Goal: Information Seeking & Learning: Learn about a topic

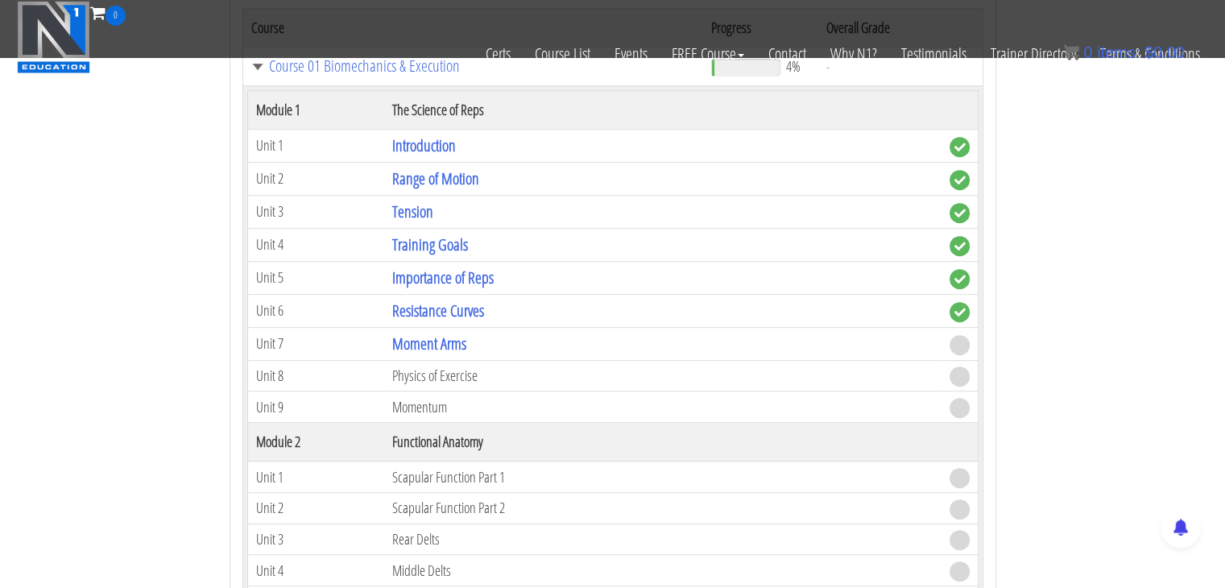
scroll to position [673, 0]
click at [414, 241] on link "Training Goals" at bounding box center [430, 246] width 76 height 22
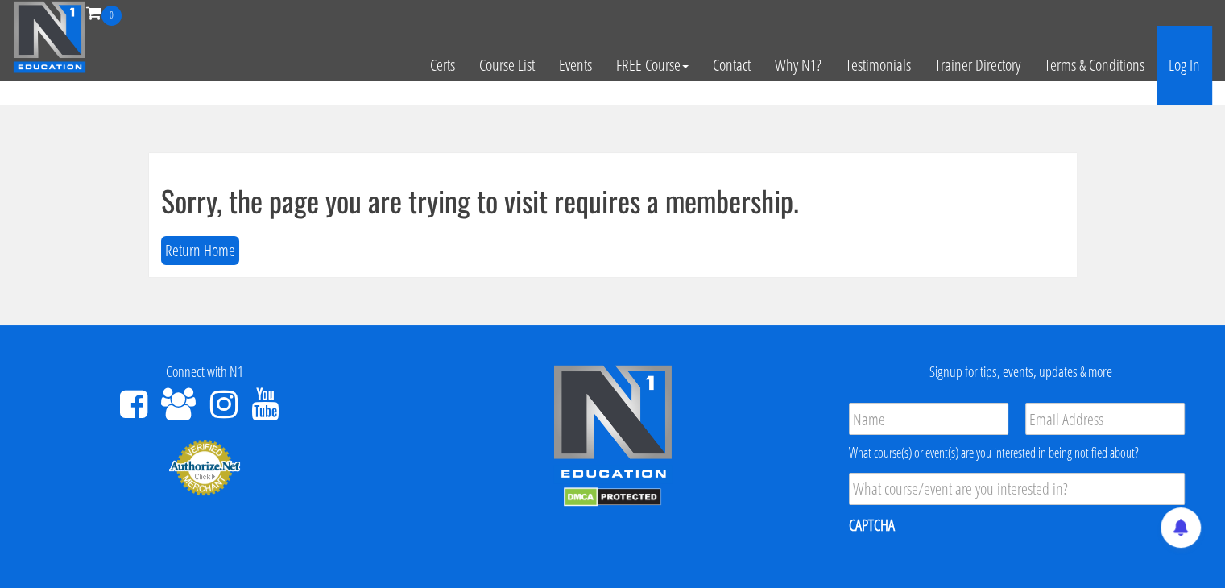
click at [1184, 72] on link "Log In" at bounding box center [1185, 65] width 56 height 79
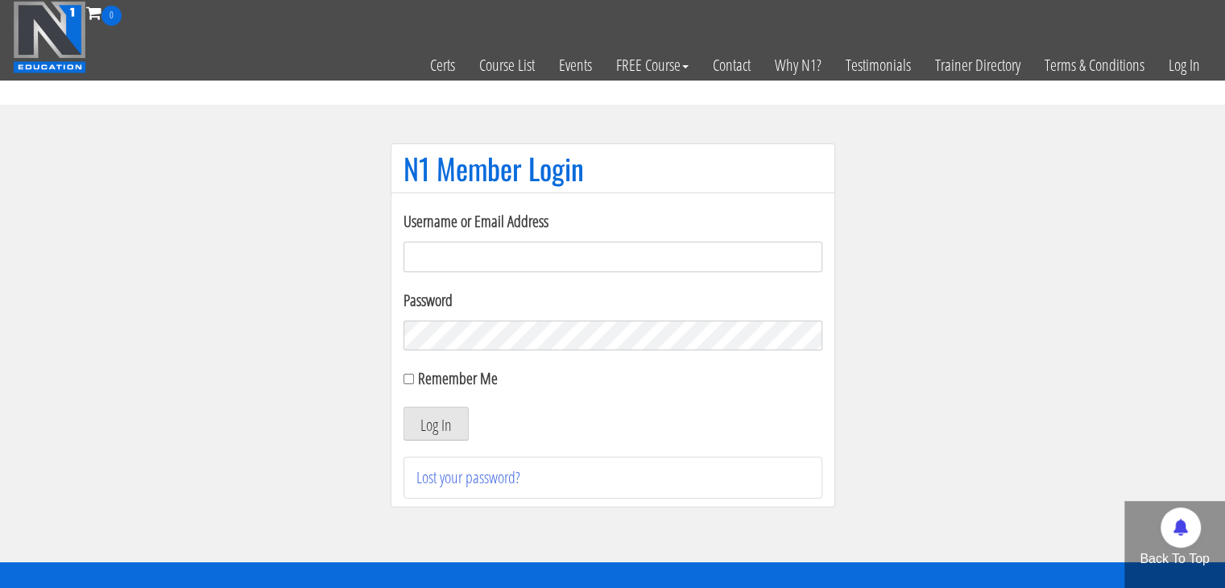
type input "electric_mashine@abv.bg"
click at [409, 381] on input "Remember Me" at bounding box center [408, 379] width 10 height 10
checkbox input "true"
click at [431, 424] on button "Log In" at bounding box center [435, 424] width 65 height 34
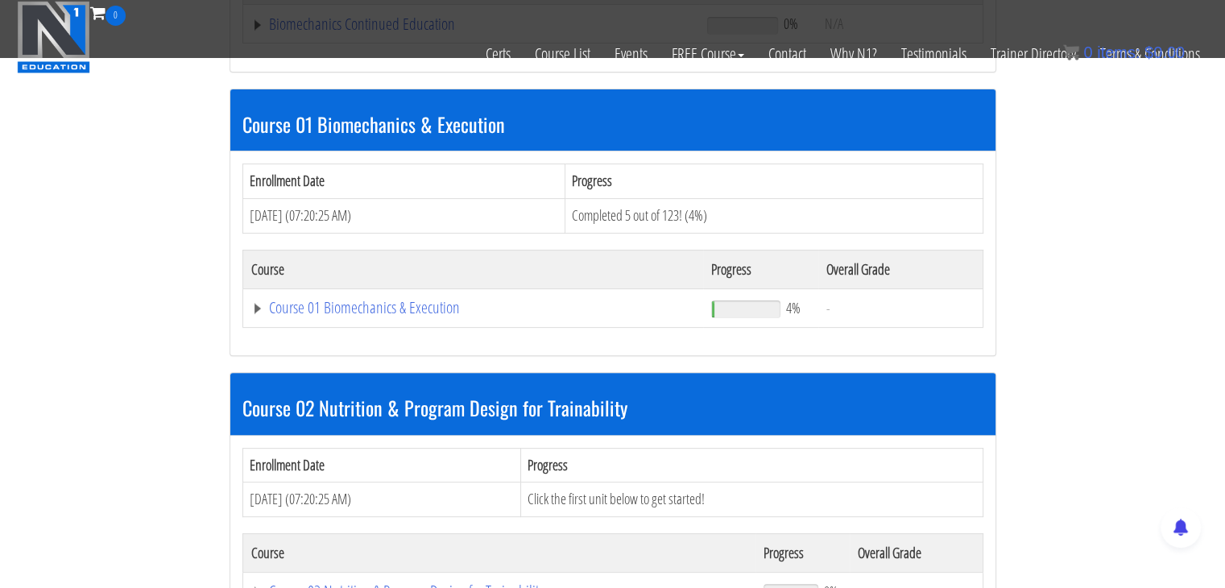
scroll to position [435, 0]
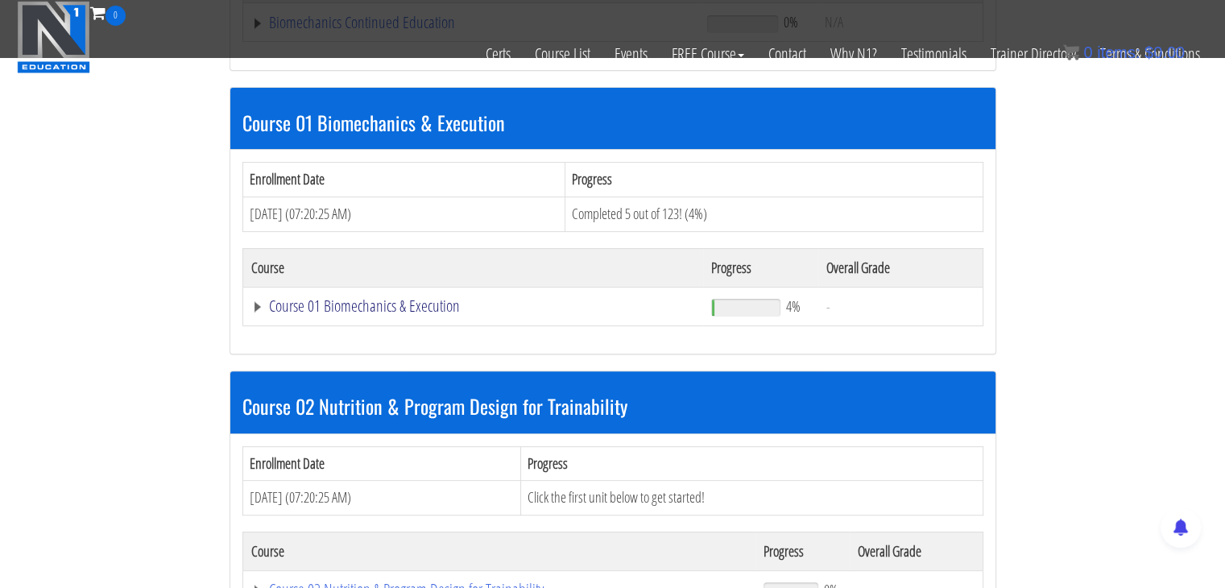
click at [261, 303] on link "Course 01 Biomechanics & Execution" at bounding box center [473, 306] width 445 height 16
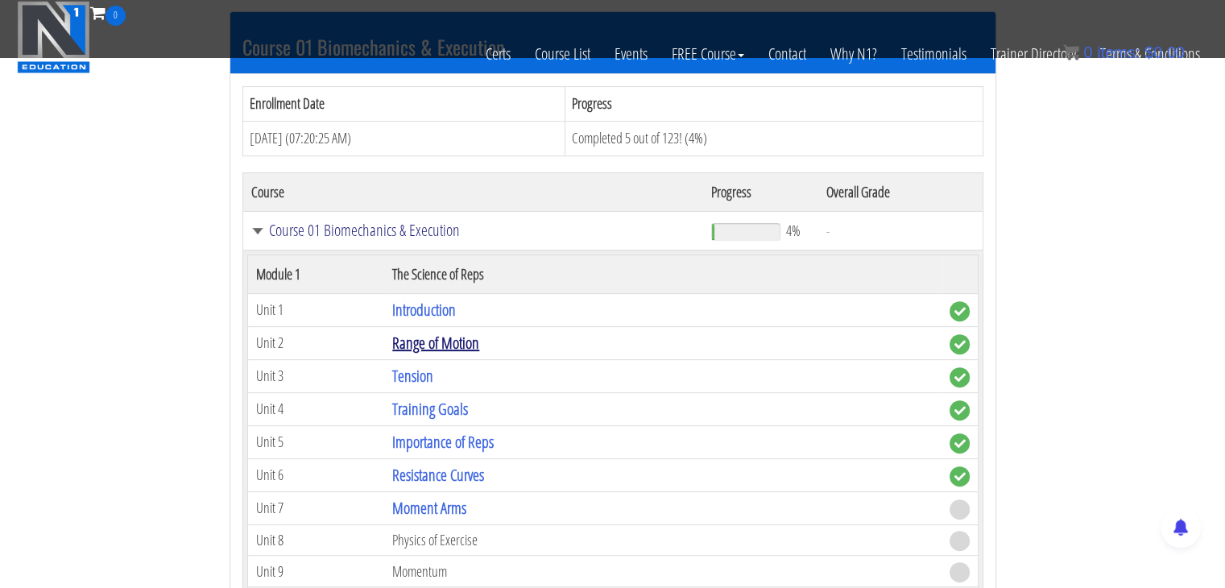
scroll to position [512, 0]
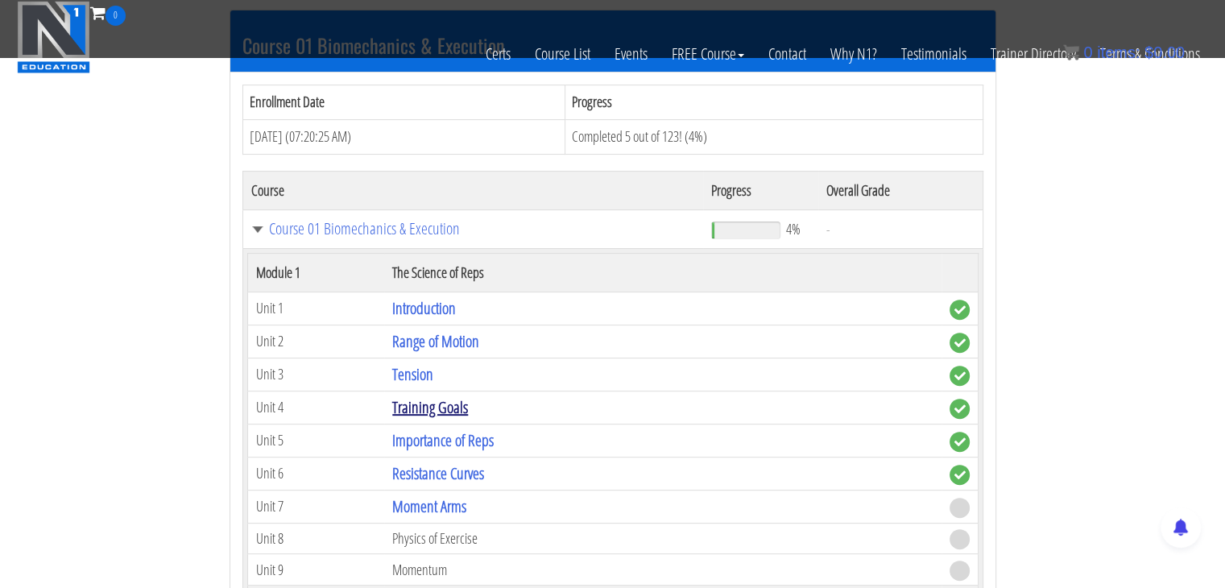
click at [428, 407] on link "Training Goals" at bounding box center [430, 407] width 76 height 22
